Goal: Information Seeking & Learning: Learn about a topic

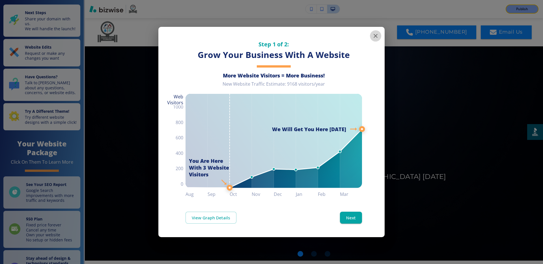
click at [377, 36] on icon "button" at bounding box center [375, 36] width 7 height 7
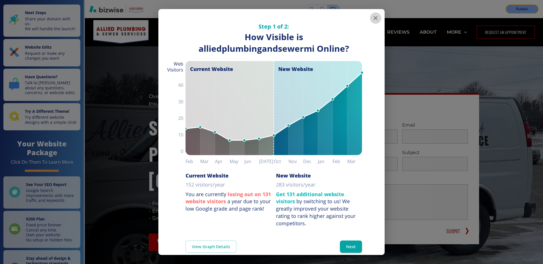
click at [375, 16] on icon "button" at bounding box center [375, 18] width 7 height 7
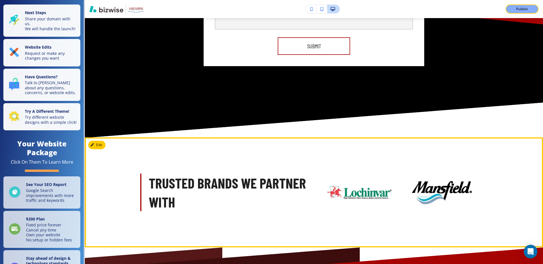
scroll to position [3326, 0]
